Goal: Transaction & Acquisition: Book appointment/travel/reservation

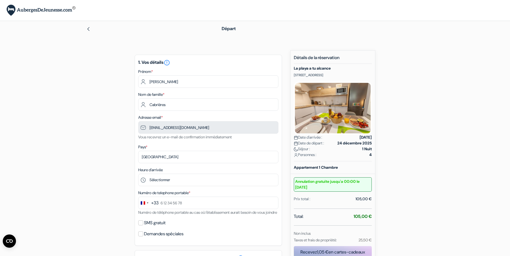
click at [441, 132] on form "Départ add_box La playa a tu alcance Calle Fuente-C Nº8, Bloque 3, 1ºA, Salobre…" at bounding box center [255, 199] width 510 height 356
